Goal: Complete application form: Complete application form

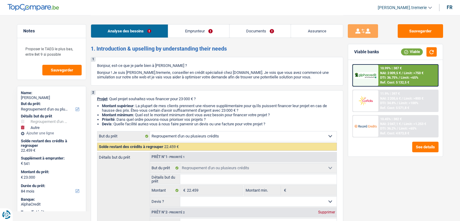
select select "refinancing"
select select "other"
select select "84"
select select "refinancing"
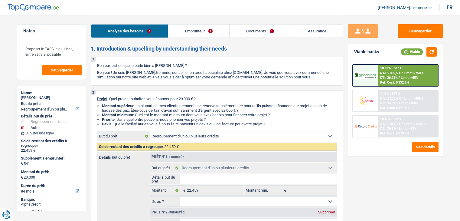
select select "refinancing"
select select "other"
select select "84"
select select "publicEmployee"
select select "familyAllowances"
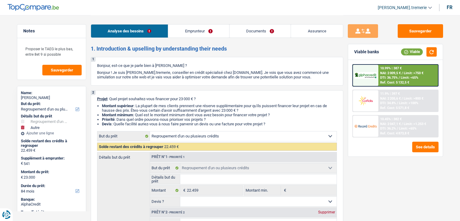
select select "netSalary"
select select "mealVouchers"
select select "ownerWithMortgage"
select select "mortgage"
select select "240"
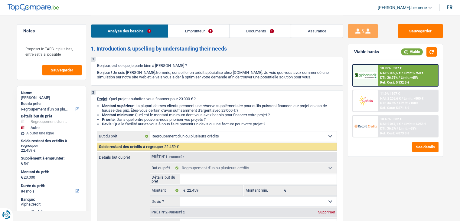
select select "personalSale"
select select "84"
select select "cardOrCredit"
select select "refinancing"
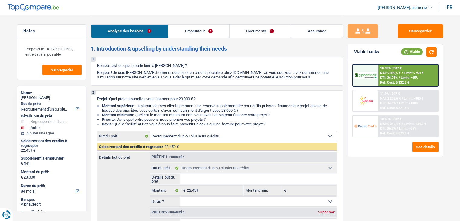
select select "refinancing"
select select "other"
select select "84"
click at [266, 30] on link "Documents" at bounding box center [260, 31] width 61 height 13
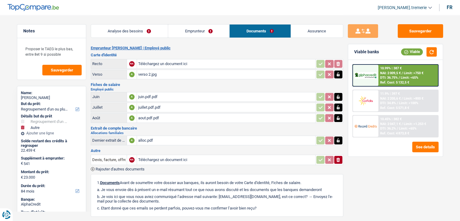
click at [146, 139] on div "alloc.pdf" at bounding box center [226, 140] width 176 height 9
click at [153, 108] on div "juillet.pdf.pdf" at bounding box center [226, 107] width 176 height 9
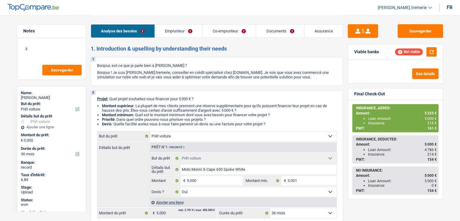
select select "car"
select select "36"
select select "car"
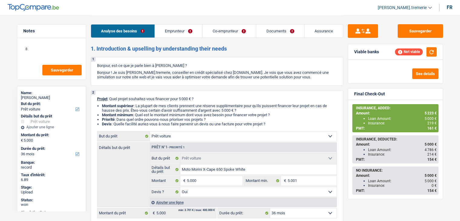
select select "yes"
select select "36"
select select "unemployed"
select select "privateEmployee"
select select "unemployment"
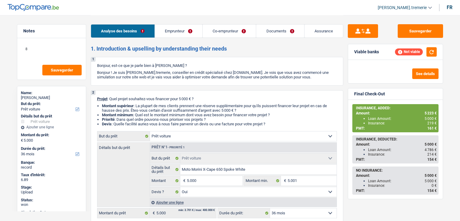
select select "familyAllowances"
select select "netSalary"
select select "mealVouchers"
select select "ownerWithoutMortgage"
select select "renovationLoan"
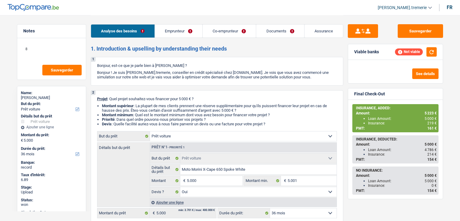
select select "144"
select select "cardOrCredit"
select select "car"
select select "yes"
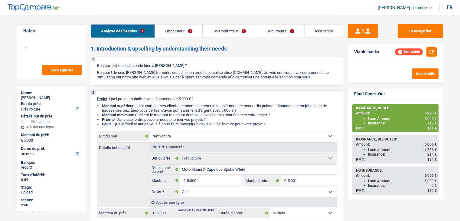
select select "36"
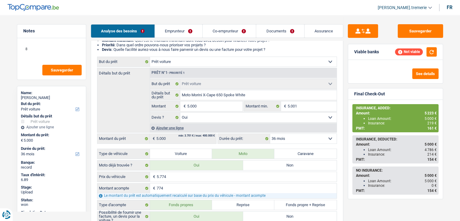
click at [173, 127] on div "Ajouter une ligne" at bounding box center [243, 127] width 187 height 9
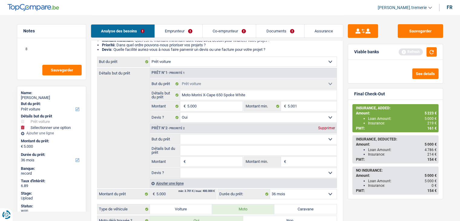
click at [198, 138] on select "Confort maison: meubles, textile, peinture, électroménager, outillage non-profe…" at bounding box center [258, 139] width 156 height 10
select select "insurance"
click at [180, 134] on select "Confort maison: meubles, textile, peinture, électroménager, outillage non-profe…" at bounding box center [258, 139] width 156 height 10
select select "insurance"
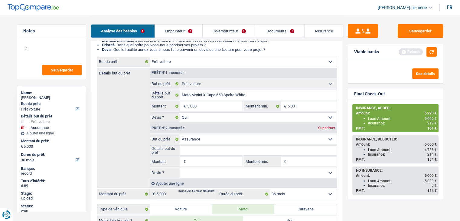
click at [197, 159] on input "Montant" at bounding box center [214, 162] width 55 height 10
type input "2"
type input "21"
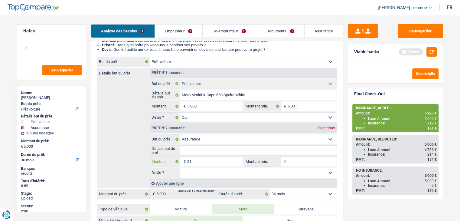
type input "219"
type input "5.219"
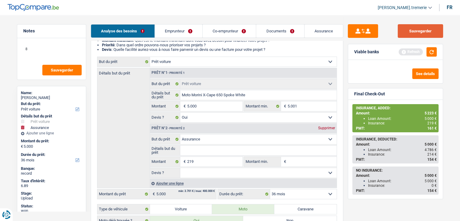
type input "5.219"
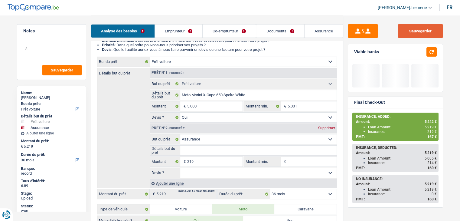
click at [428, 28] on button "Sauvegarder" at bounding box center [420, 31] width 45 height 14
